Goal: Submit feedback/report problem: Submit feedback/report problem

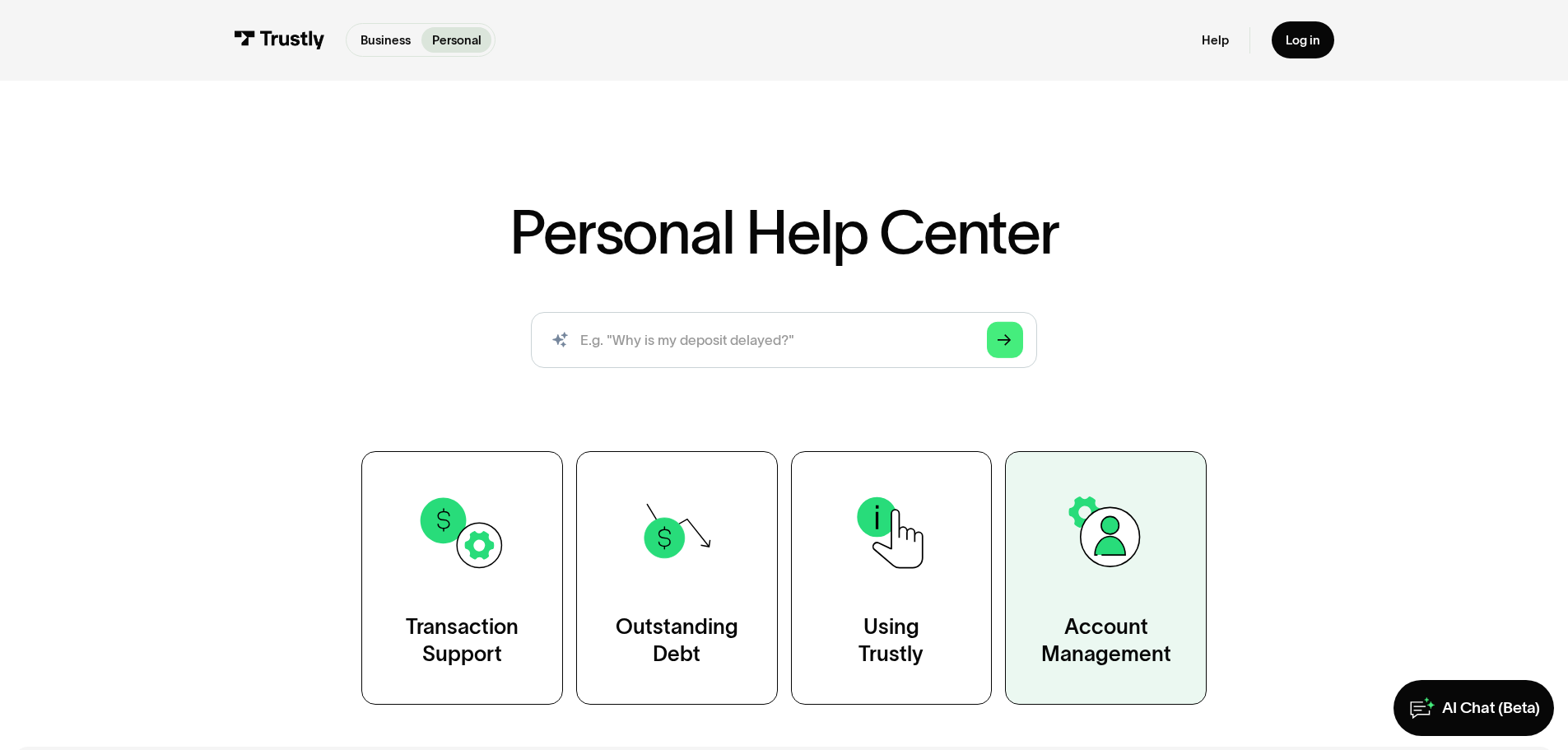
click at [1135, 527] on img at bounding box center [1106, 532] width 90 height 90
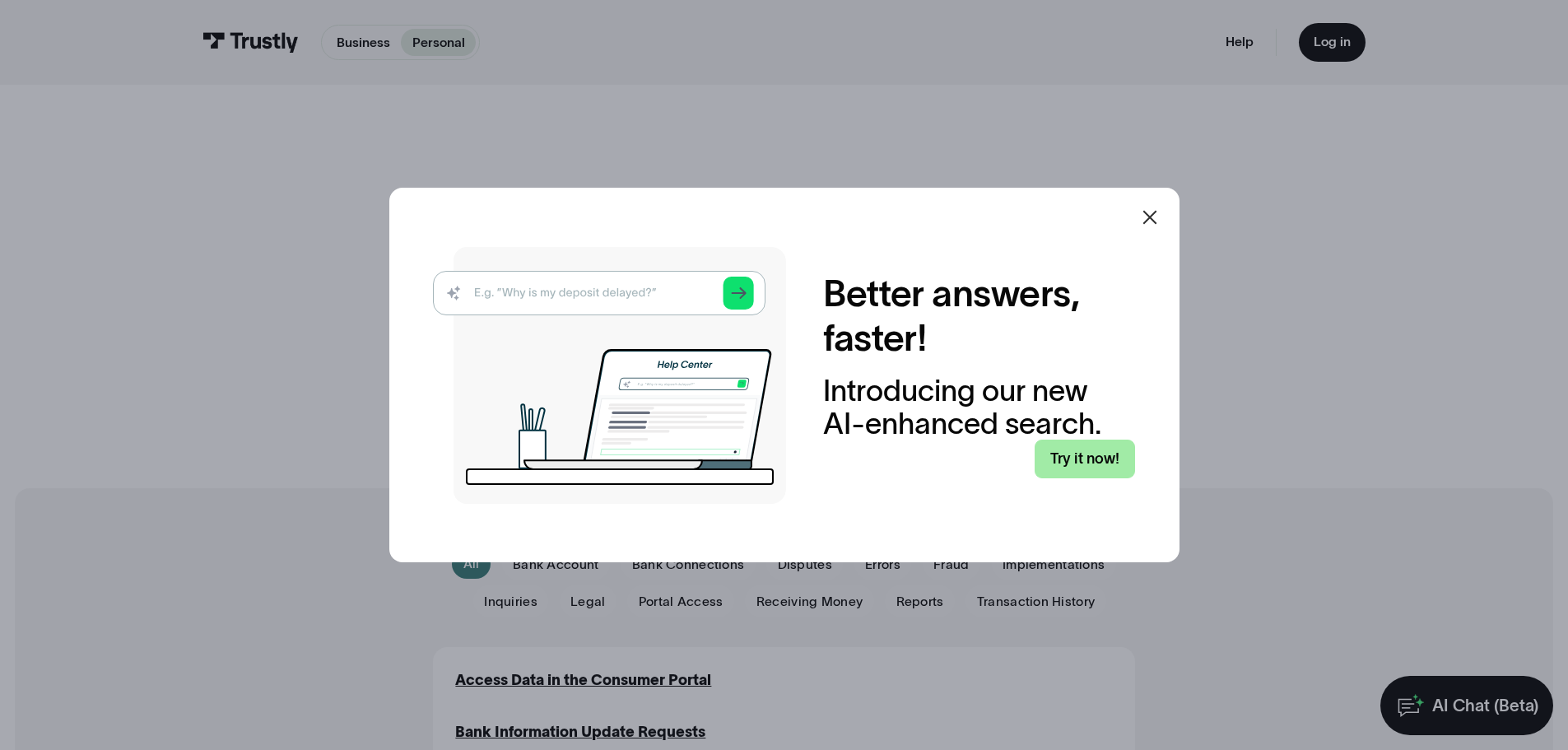
click at [1100, 460] on link "Try it now!" at bounding box center [1084, 458] width 100 height 38
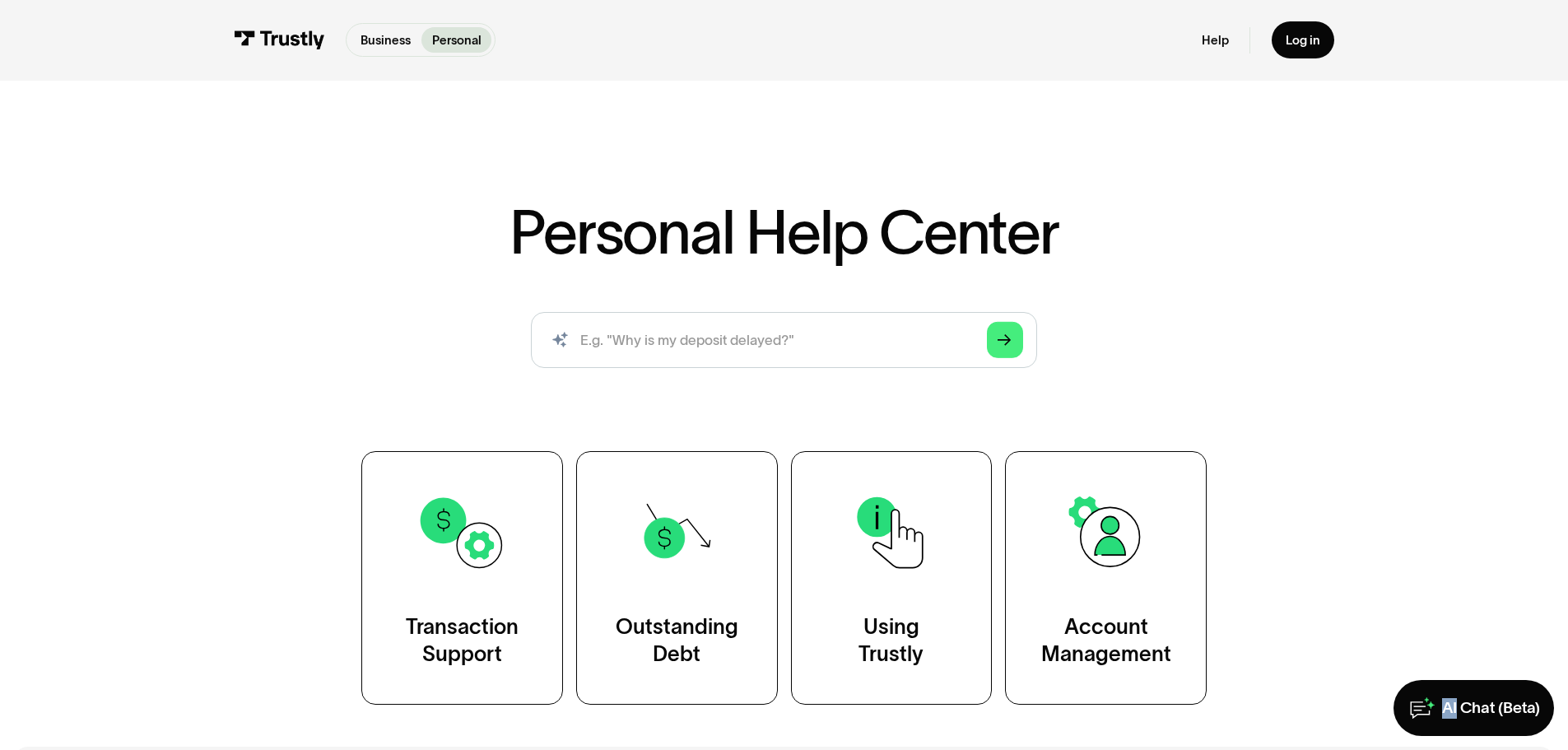
drag, startPoint x: 1451, startPoint y: 740, endPoint x: 1455, endPoint y: 690, distance: 50.2
click at [1455, 690] on link "AI Chat (Beta)" at bounding box center [1474, 707] width 161 height 56
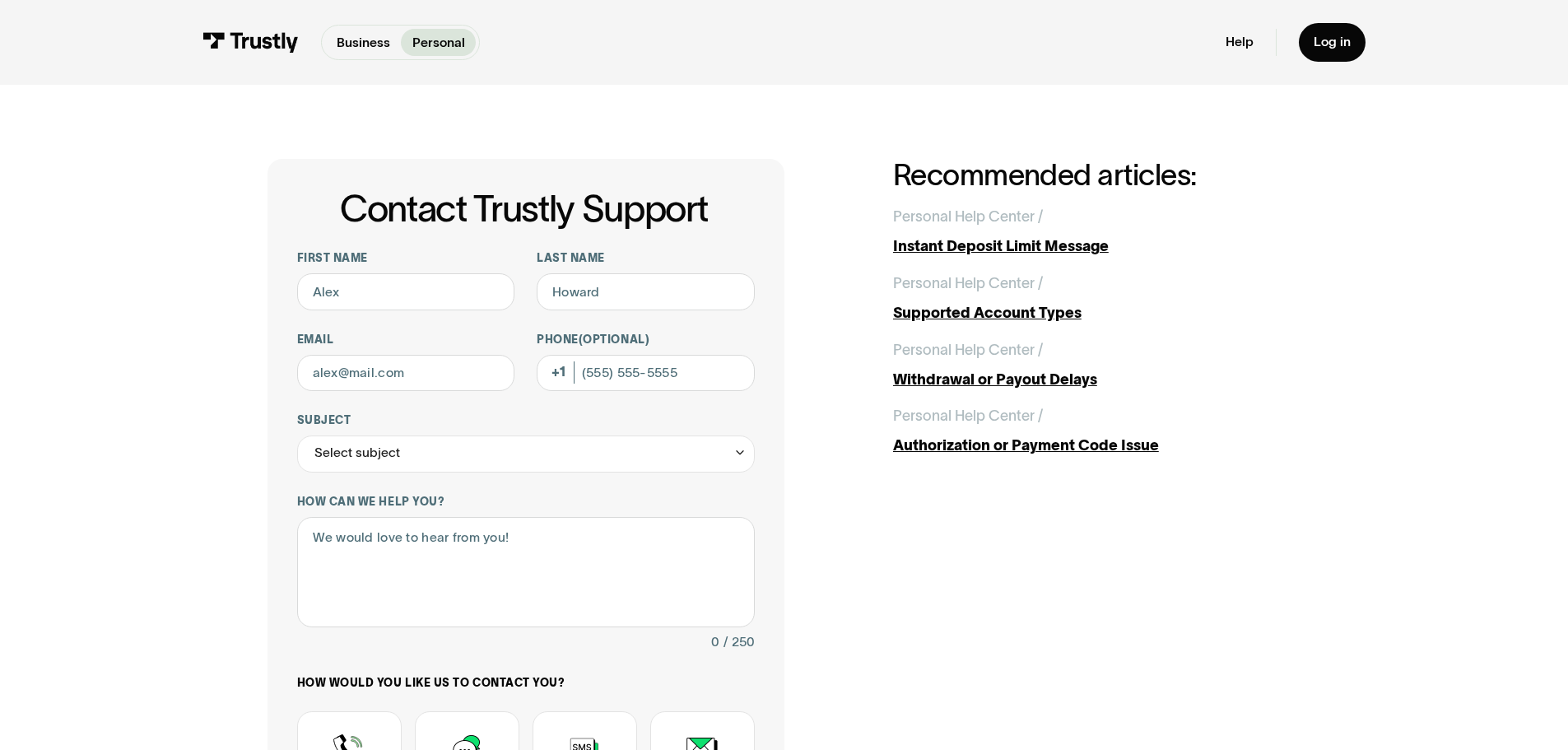
click at [81, 509] on div "Contact Trustly Support First name Last name Email Phone (Optional) Subject Sel…" at bounding box center [784, 580] width 1494 height 989
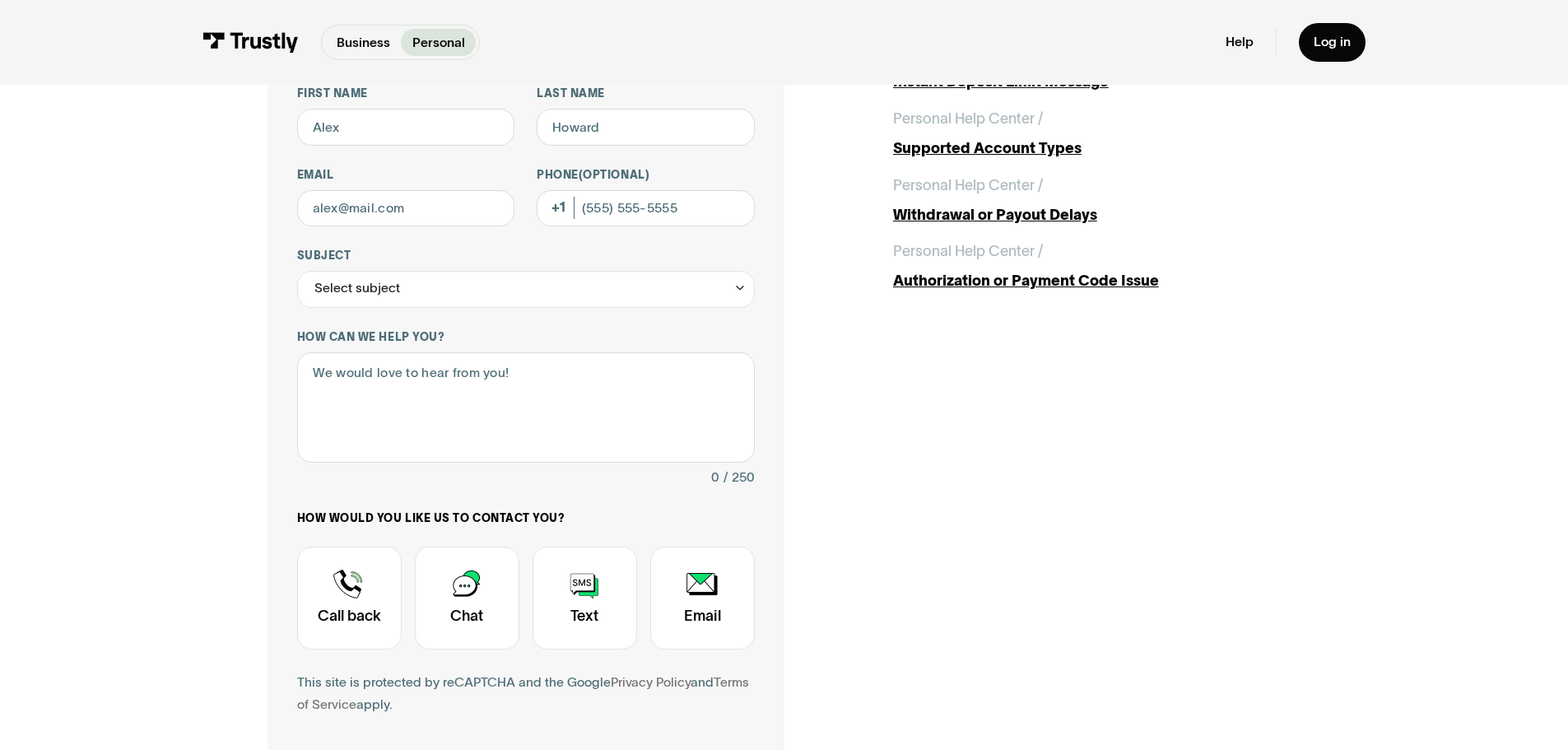
scroll to position [198, 0]
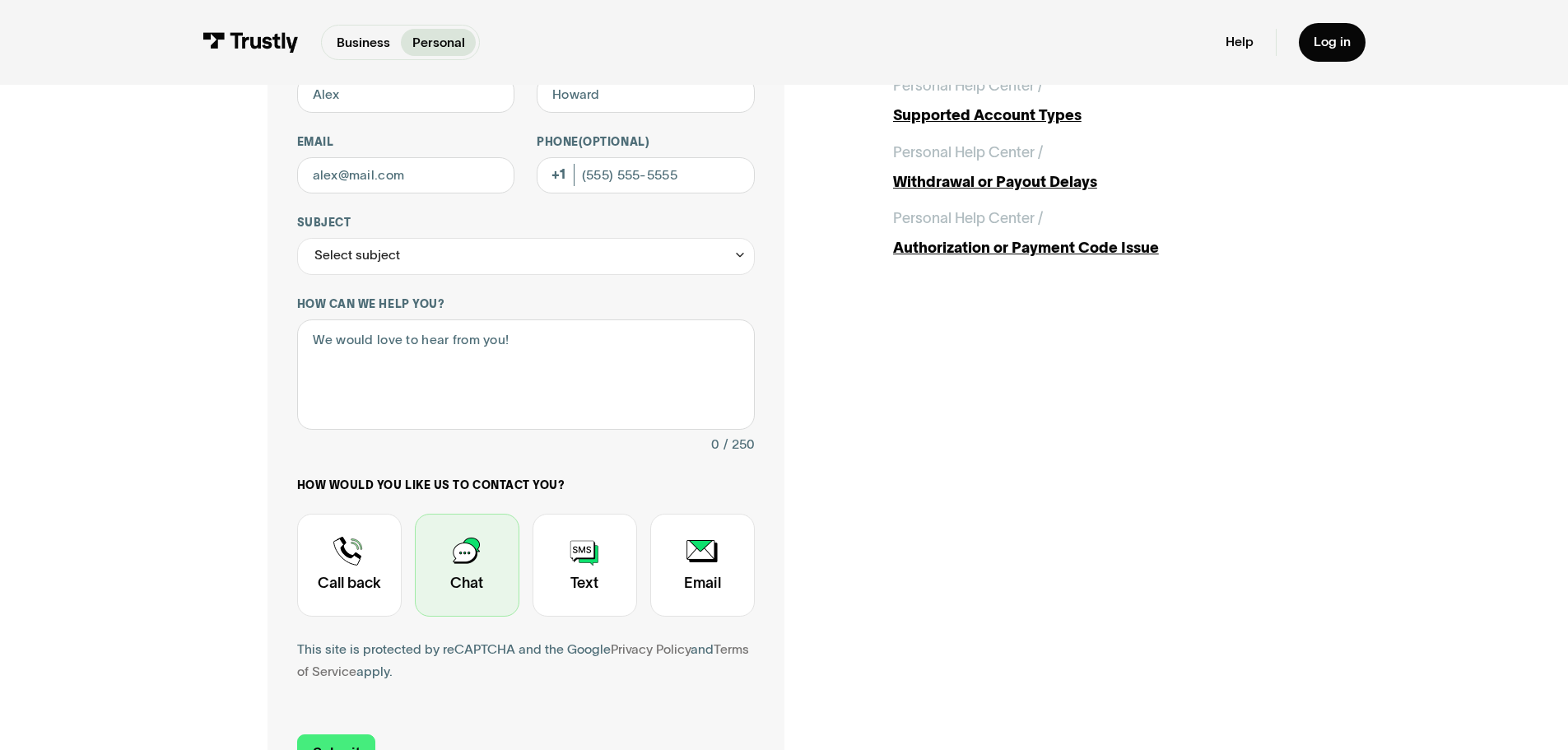
click at [484, 578] on div "Contact Trustly Support" at bounding box center [466, 564] width 105 height 103
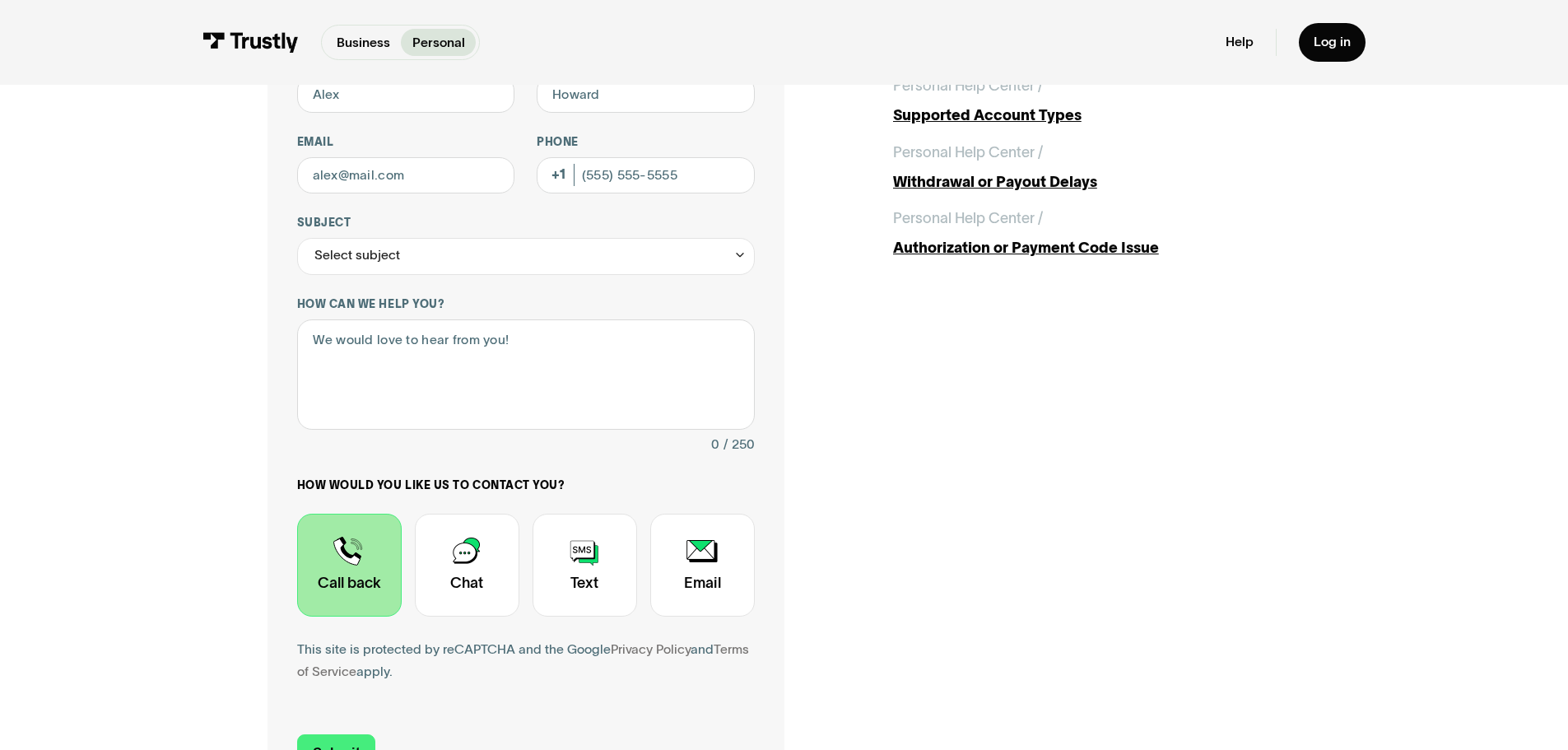
click at [993, 518] on div "Contact Trustly Support First name Last name Email Phone (Optional) Subject Sel…" at bounding box center [784, 382] width 1033 height 841
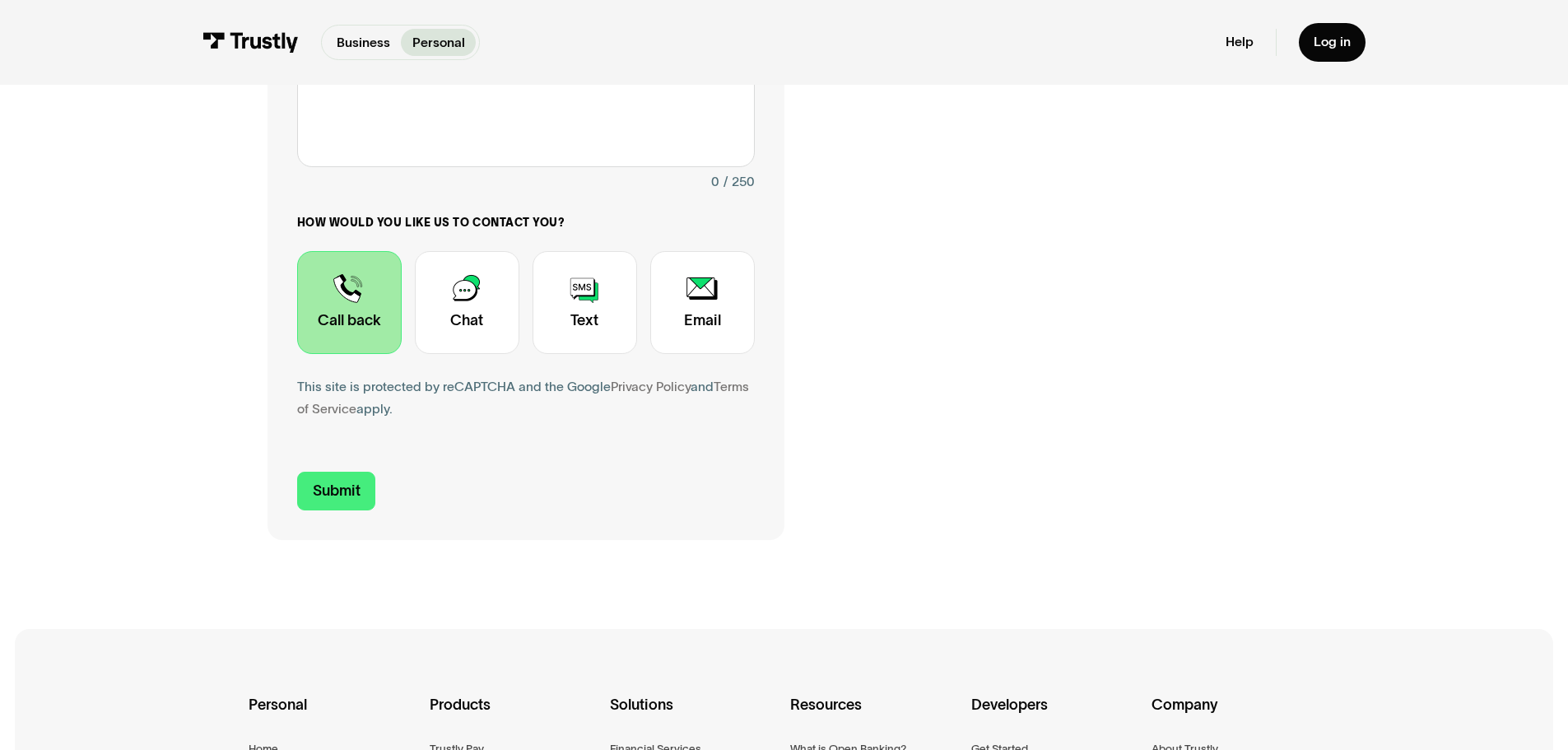
scroll to position [461, 0]
click at [455, 314] on div "Contact Trustly Support" at bounding box center [466, 301] width 105 height 103
click at [2, 335] on div "Contact Trustly Support First name Last name Email Phone (Optional) Subject Sel…" at bounding box center [784, 118] width 1568 height 989
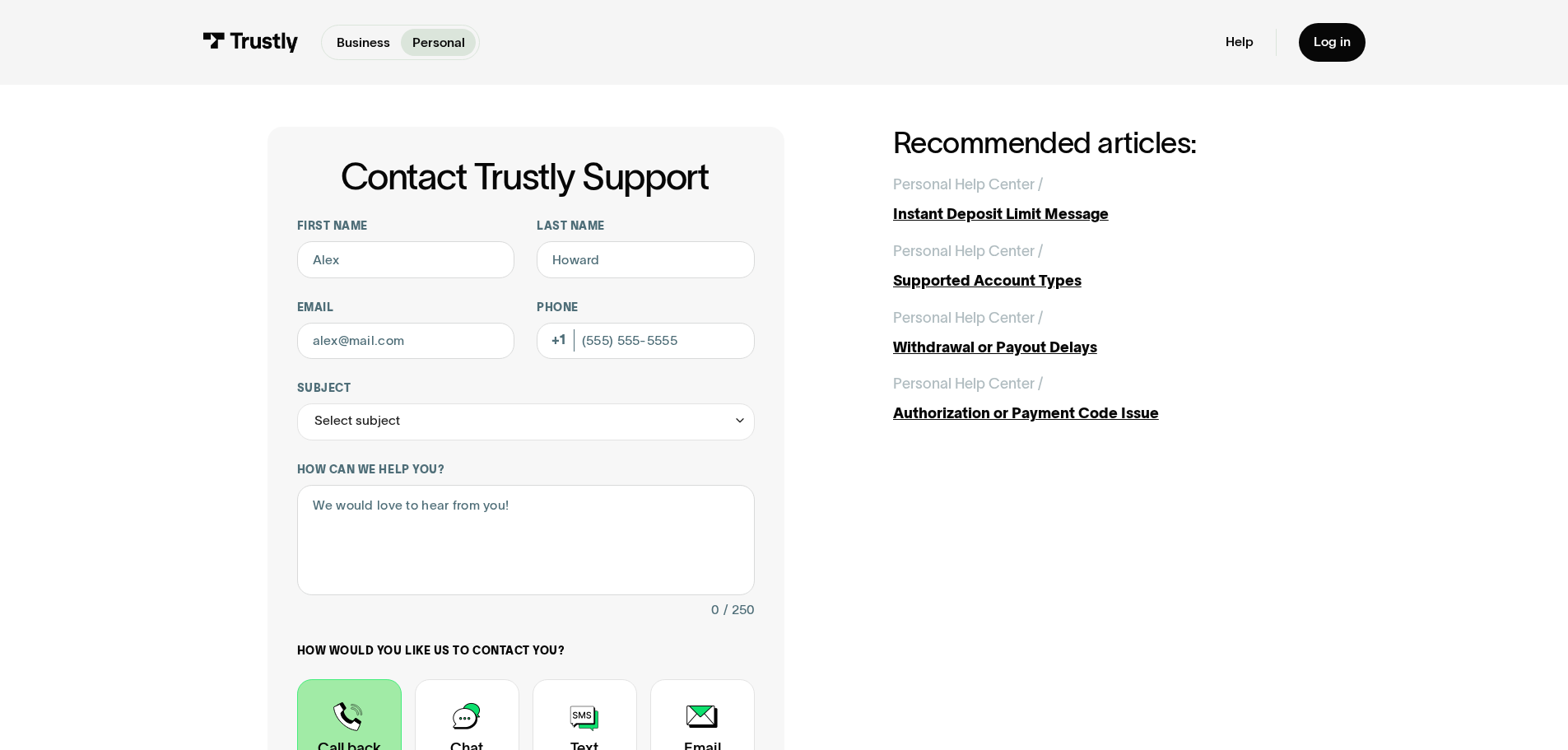
scroll to position [0, 0]
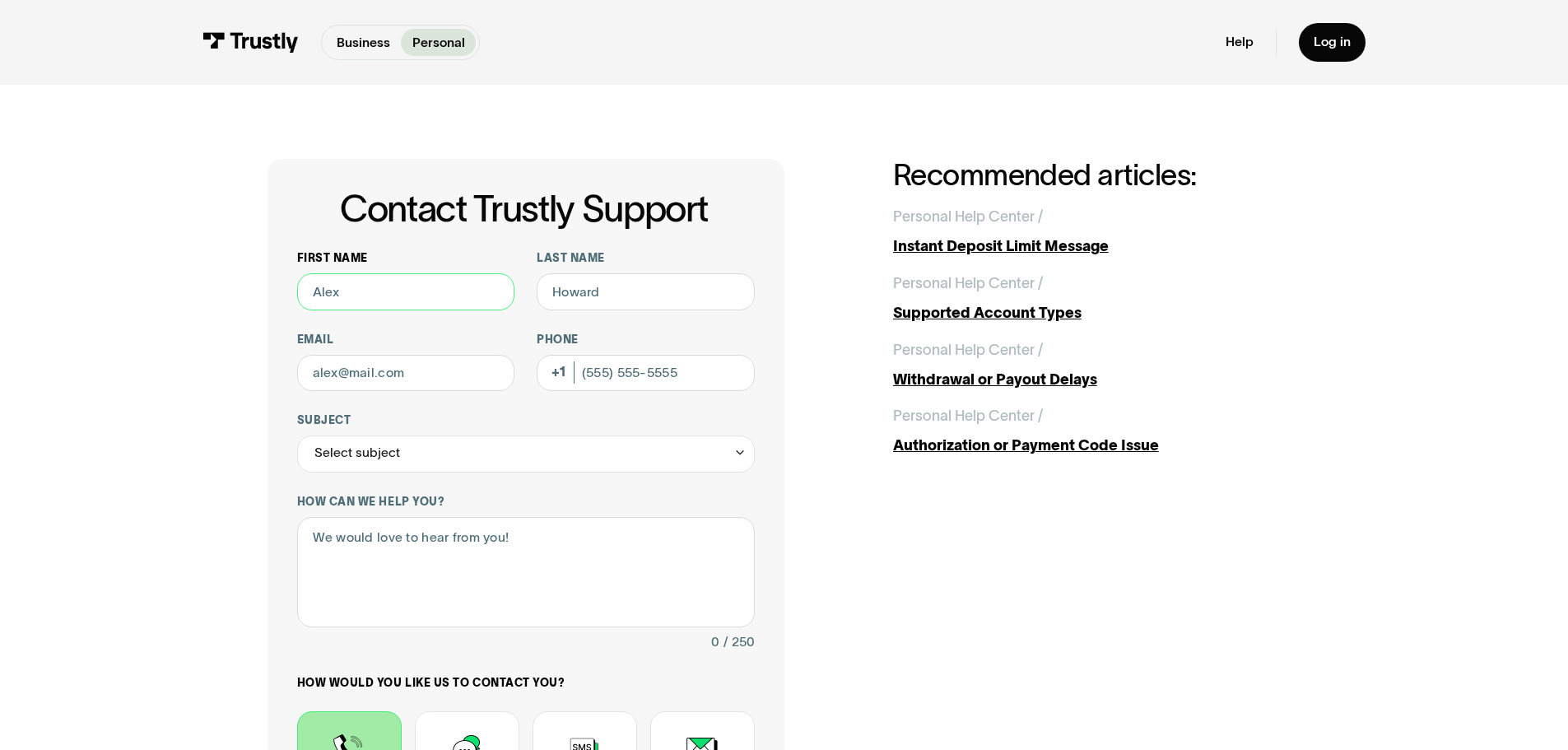
click at [329, 289] on input "First name" at bounding box center [406, 292] width 218 height 37
click at [385, 304] on input "First name" at bounding box center [406, 292] width 218 height 37
type input "John"
type input "S"
type input "Dent"
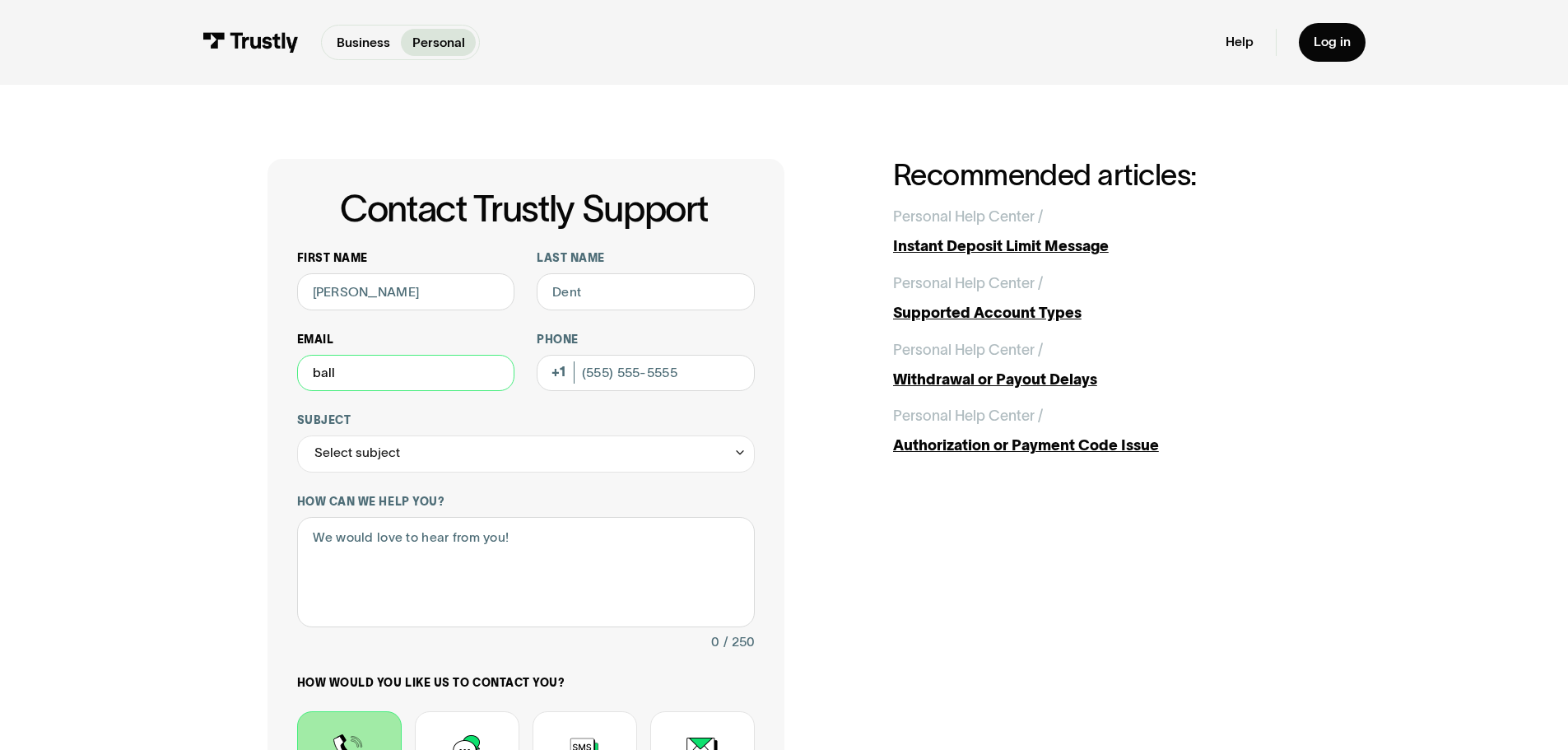
click at [395, 374] on input "ball" at bounding box center [406, 374] width 218 height 37
type input "ballgame2306@gmail.com"
click at [624, 370] on input "Phone (Optional)" at bounding box center [645, 374] width 218 height 37
type input "(641) 980-0860"
click at [670, 460] on div "Select subject" at bounding box center [525, 454] width 457 height 37
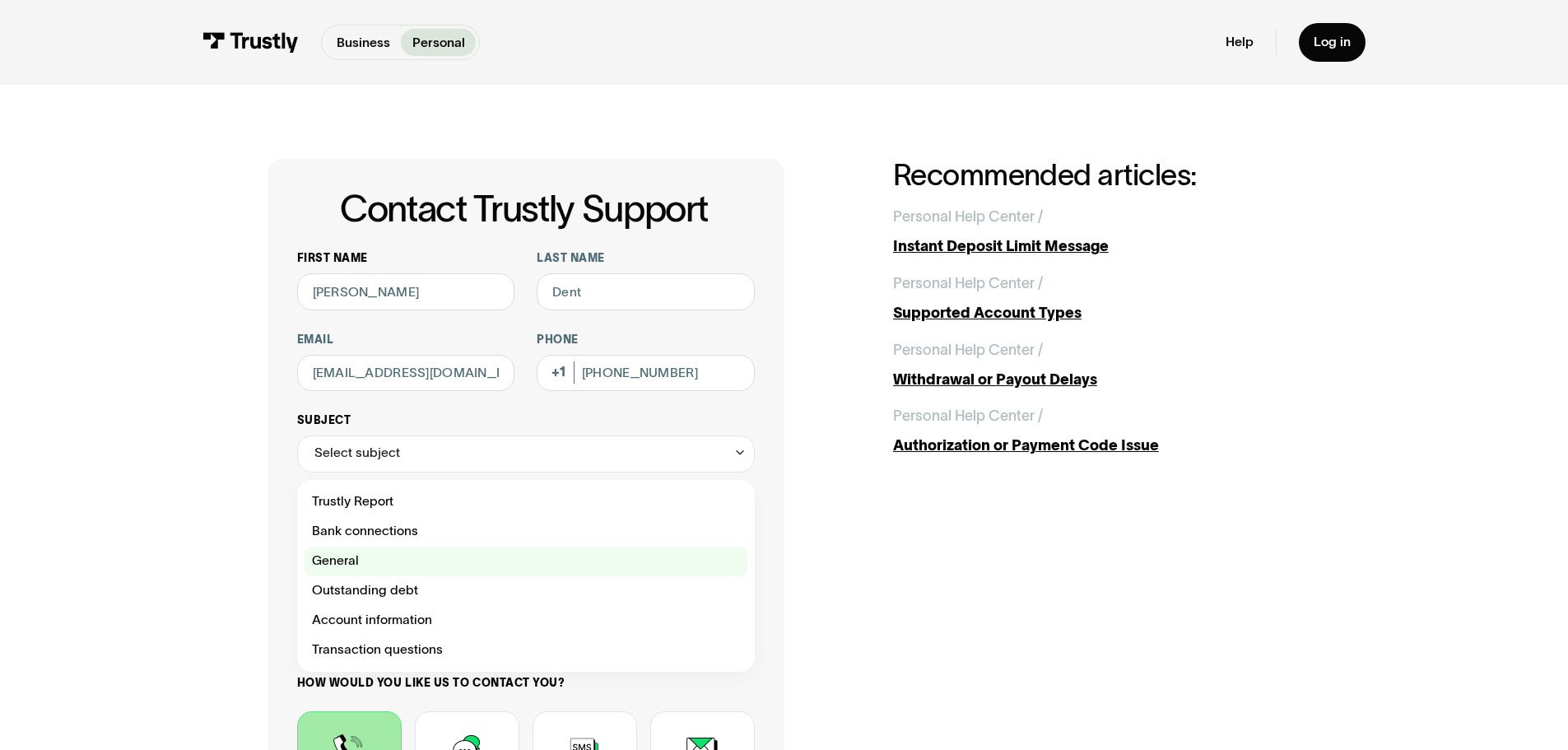
click at [347, 564] on div "Contact Trustly Support" at bounding box center [526, 561] width 443 height 30
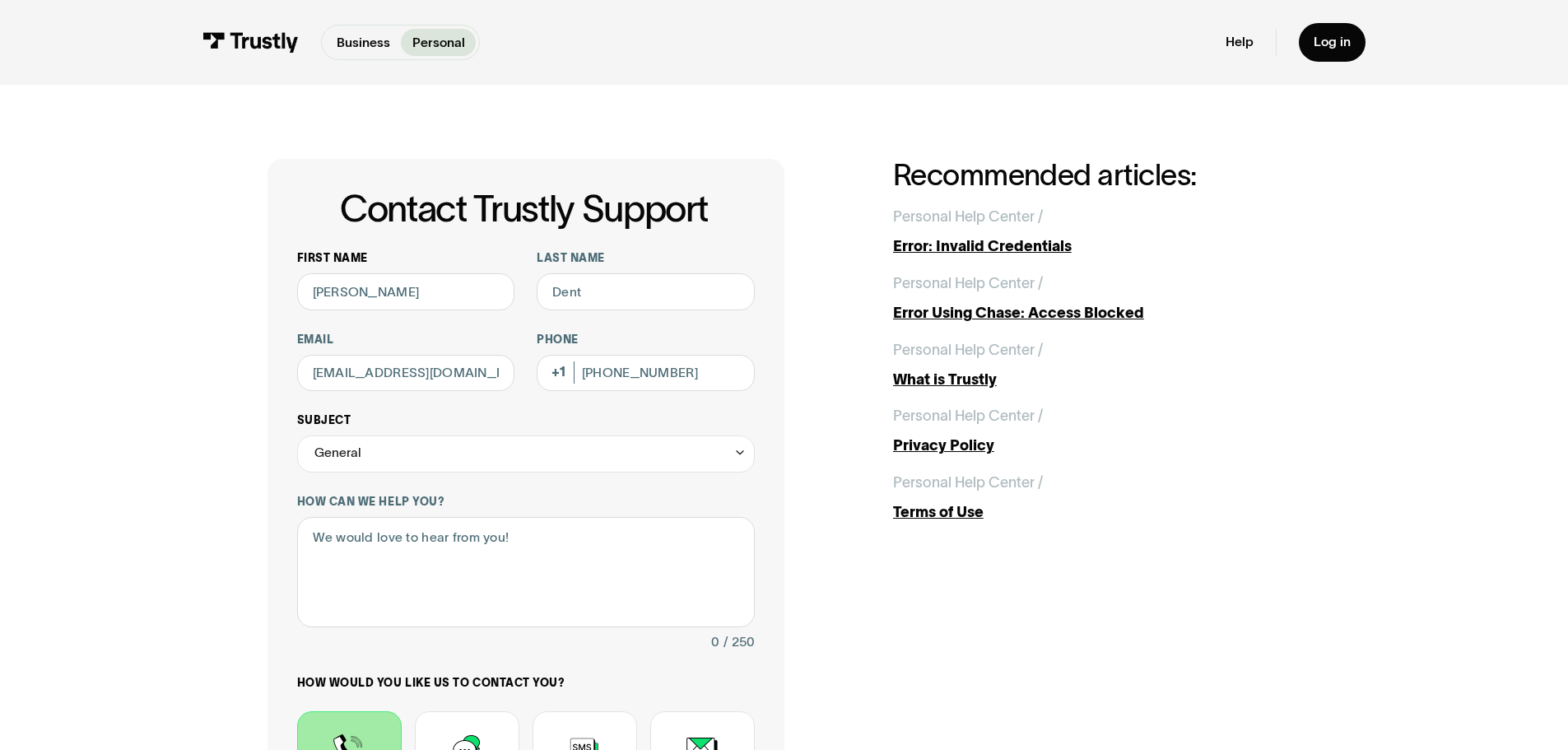
click at [464, 468] on div "General" at bounding box center [525, 454] width 457 height 37
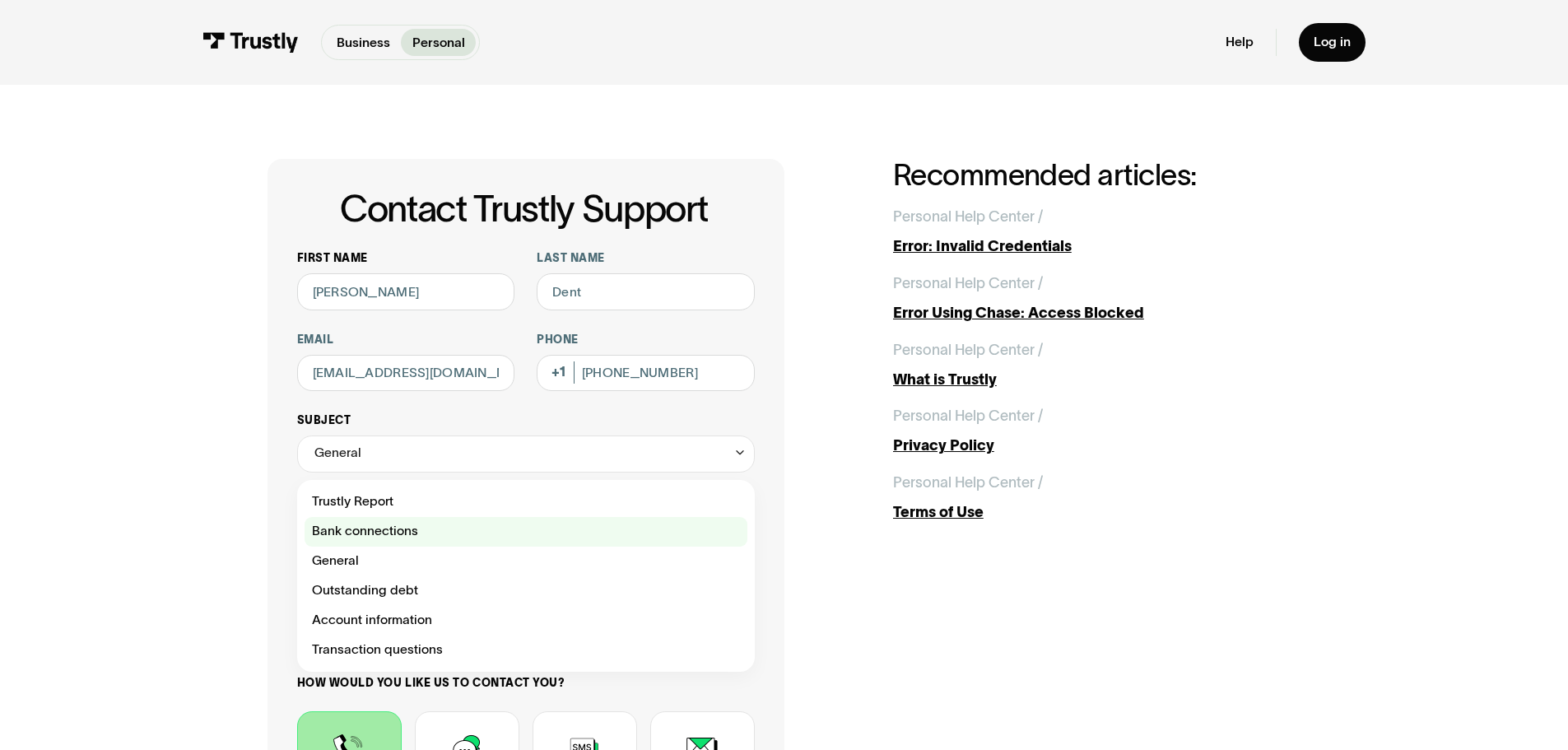
click at [389, 526] on div "Contact Trustly Support" at bounding box center [526, 531] width 443 height 30
type input "**********"
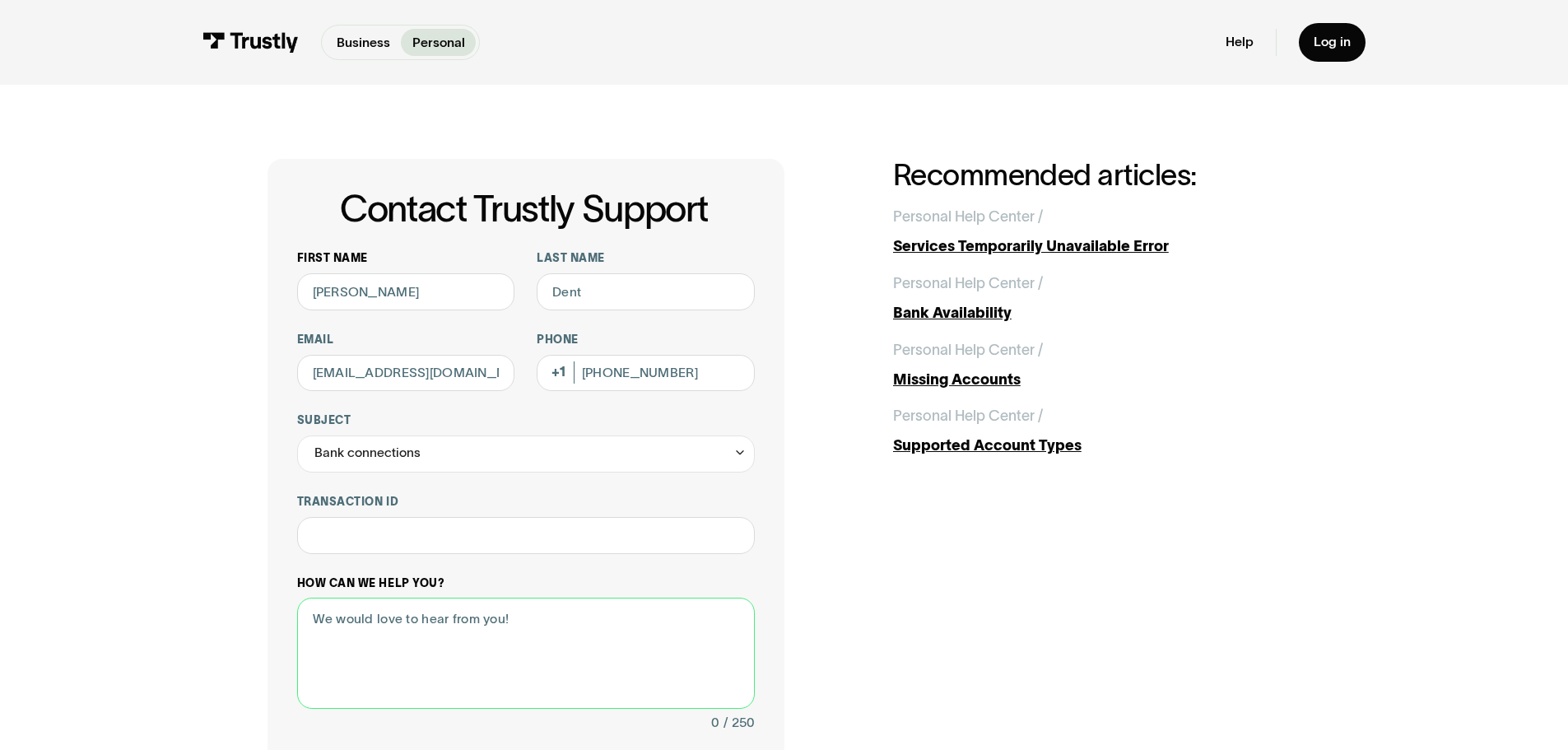
click at [389, 645] on textarea "How can we help you?" at bounding box center [525, 653] width 457 height 112
type textarea "I am wanting to set up an account and it can't verify my bank"
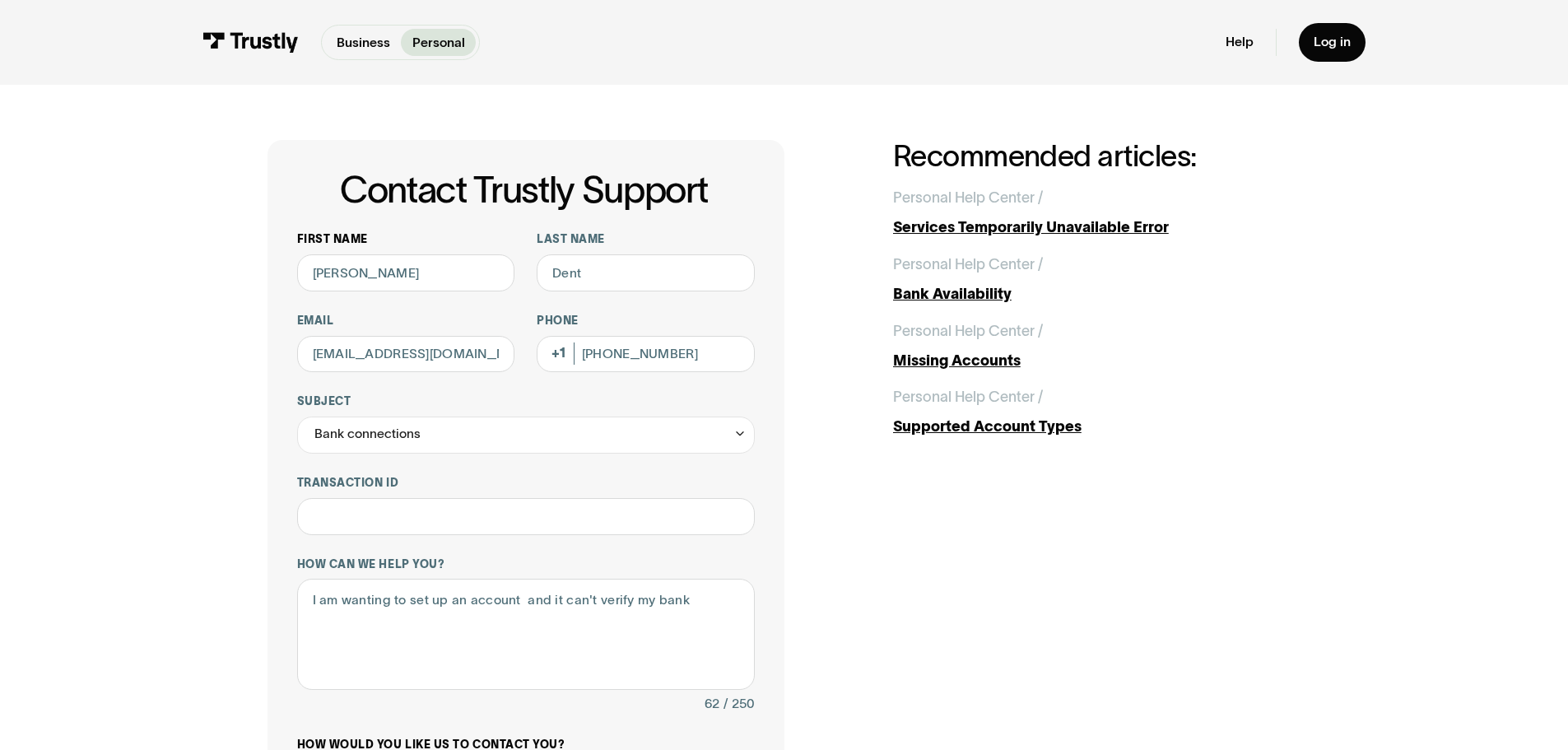
click at [887, 642] on div "**********" at bounding box center [784, 601] width 1033 height 923
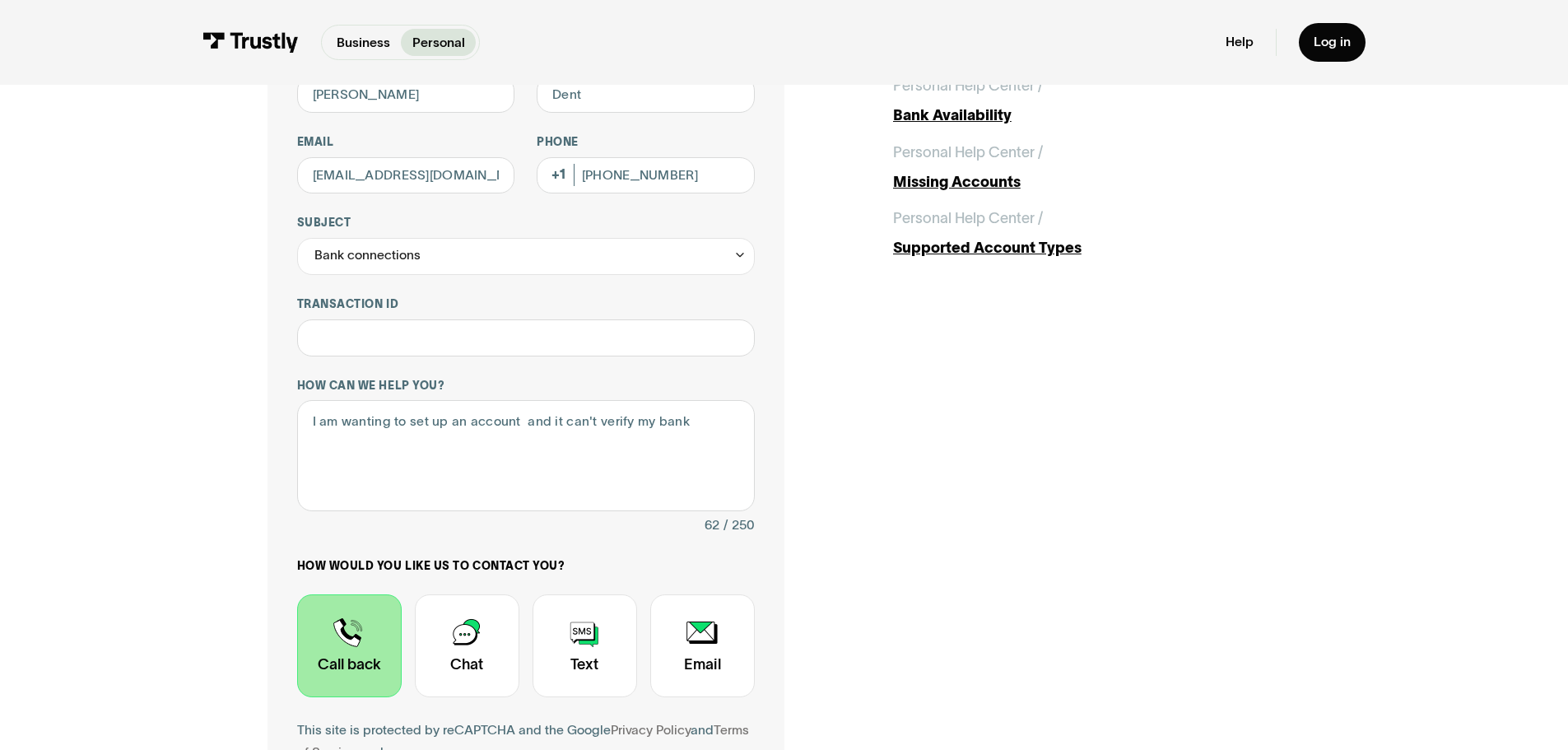
scroll to position [231, 0]
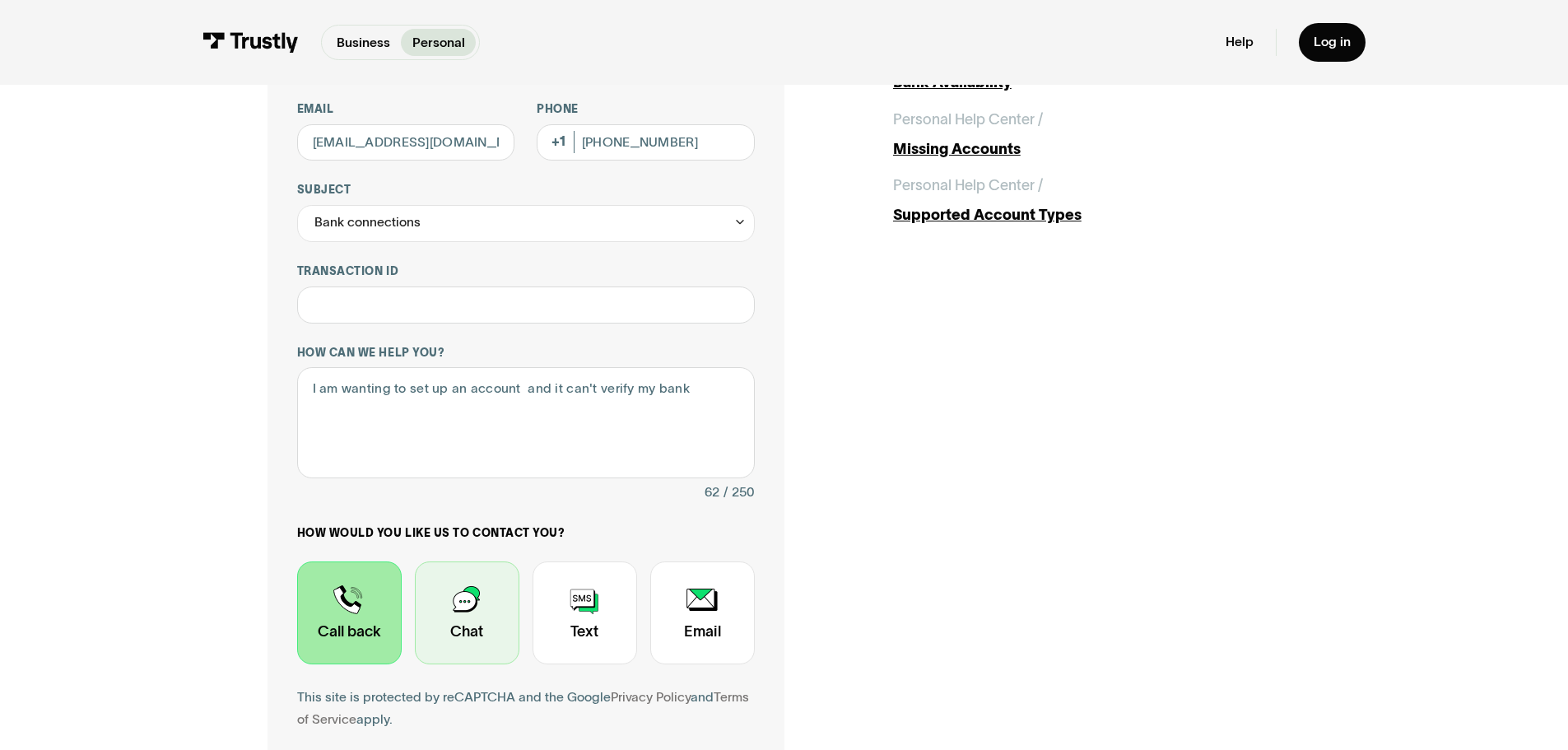
click at [476, 606] on div "Contact Trustly Support" at bounding box center [466, 612] width 105 height 103
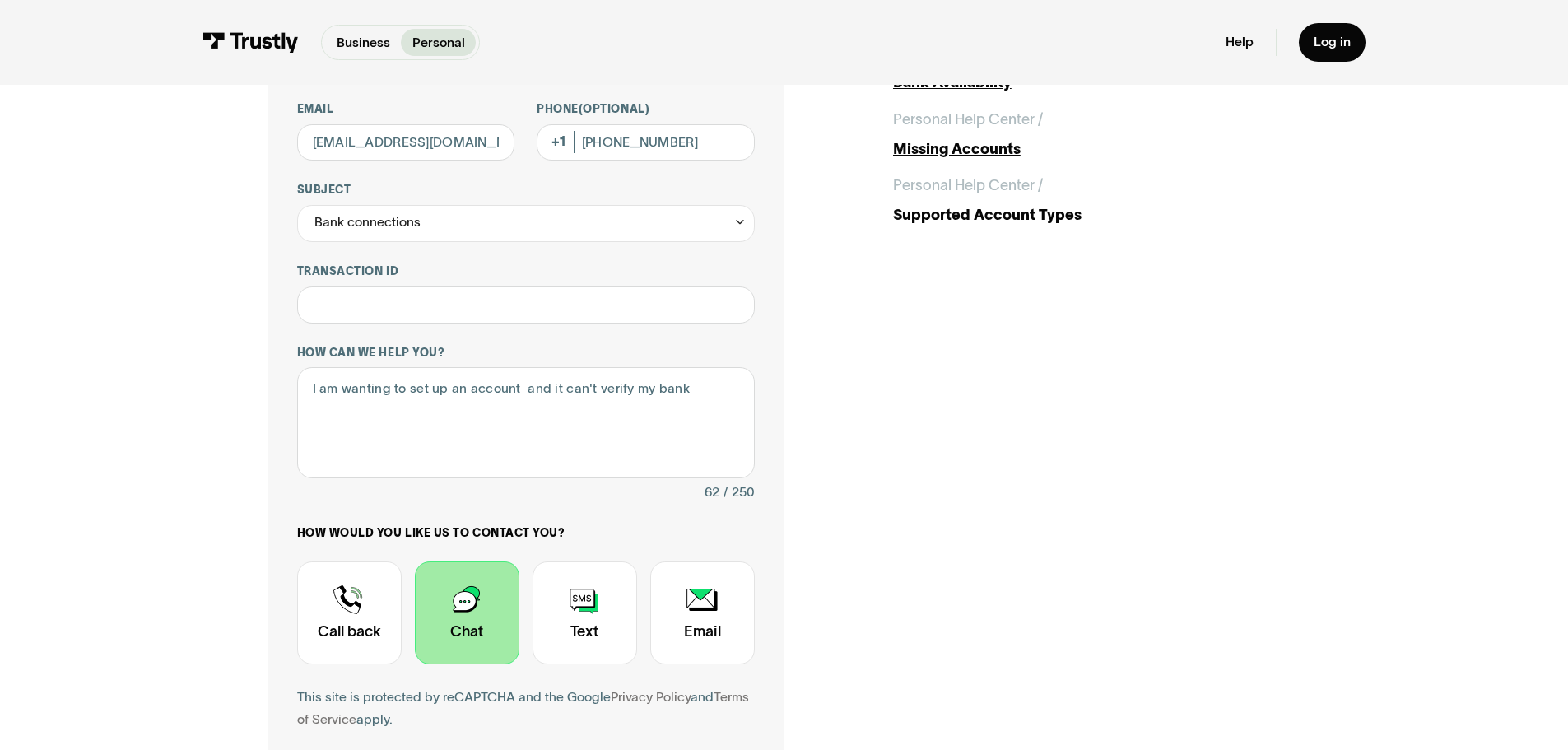
click at [868, 593] on div "**********" at bounding box center [784, 390] width 1033 height 923
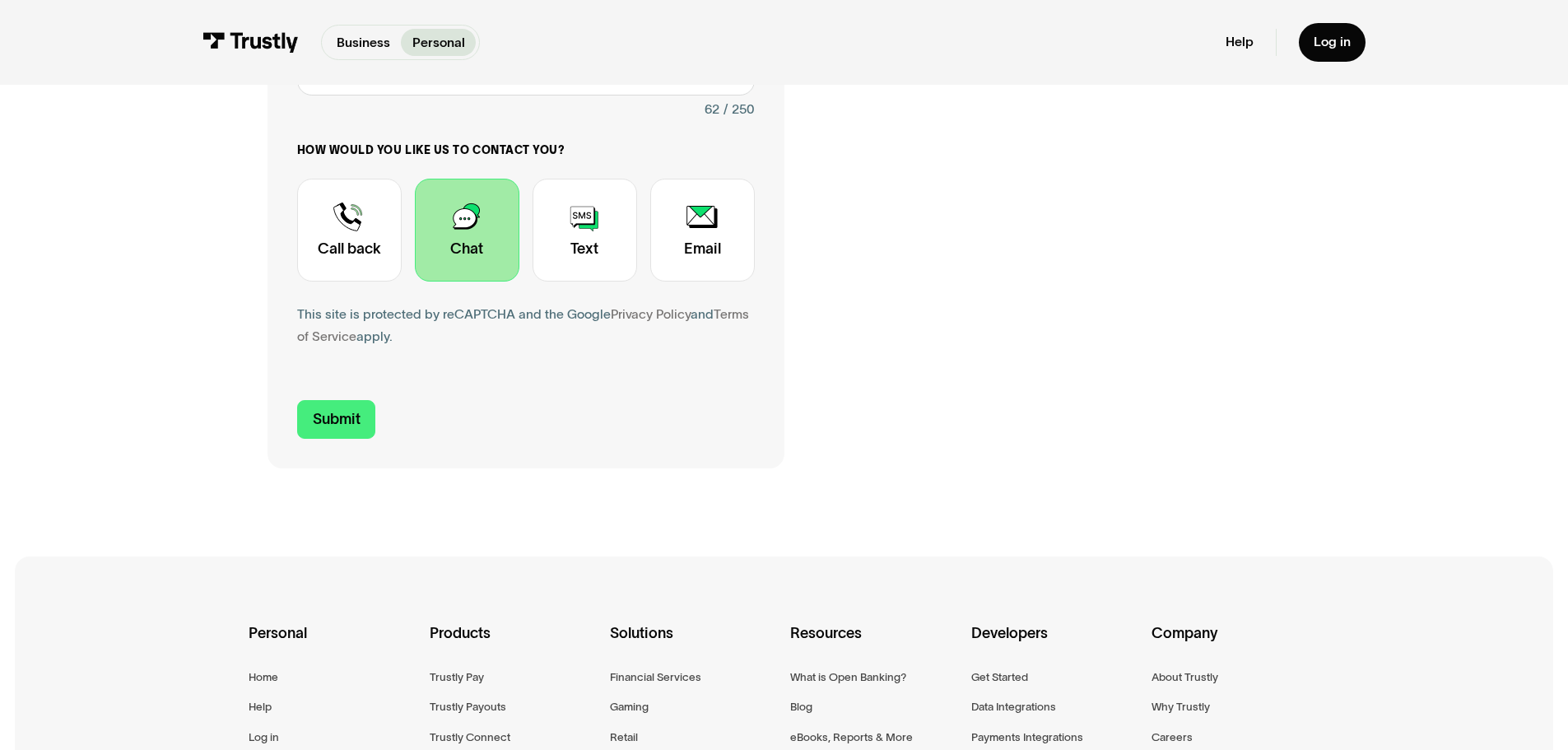
scroll to position [658, 0]
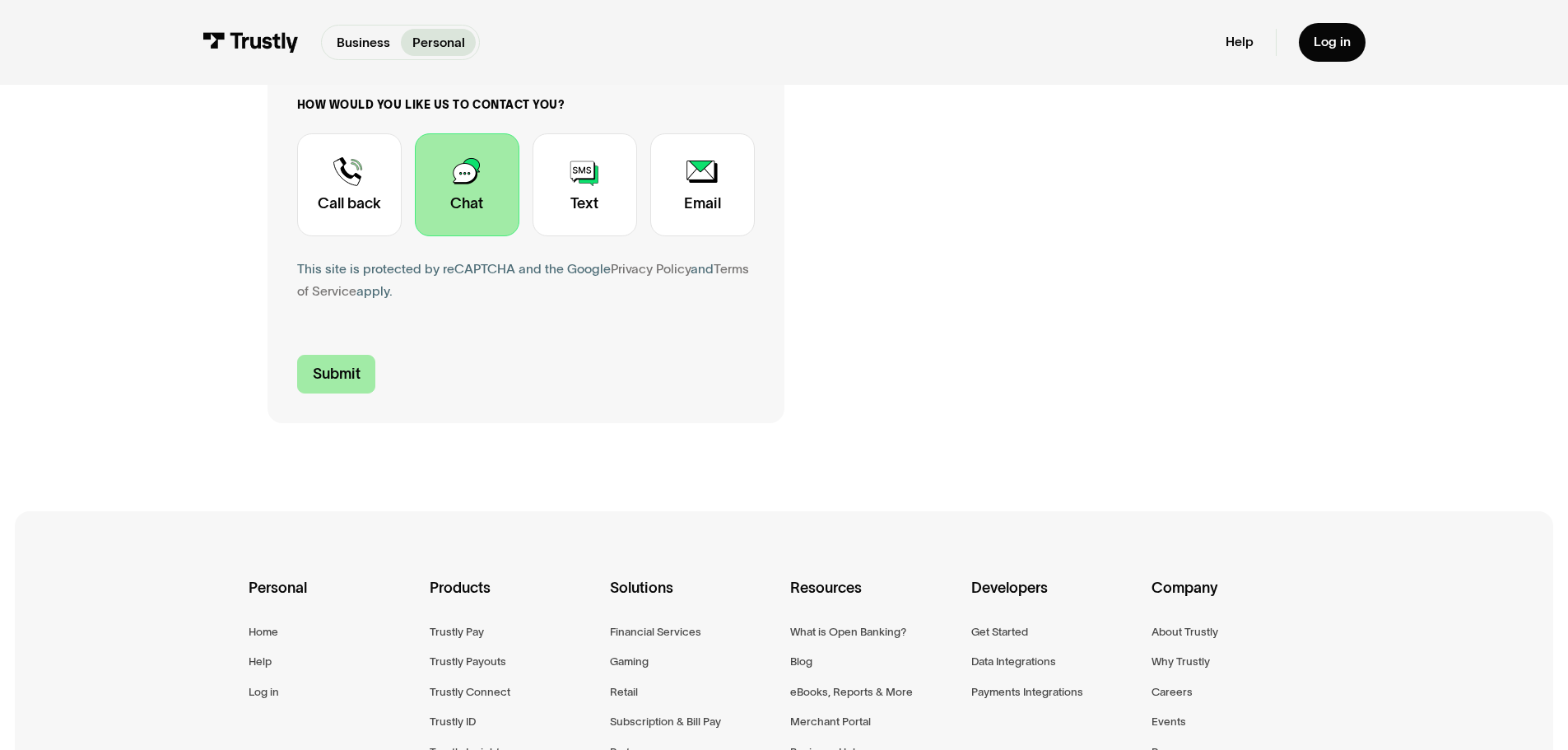
click at [334, 375] on input "Submit" at bounding box center [336, 374] width 79 height 38
type input "+16419800860"
